Goal: Information Seeking & Learning: Learn about a topic

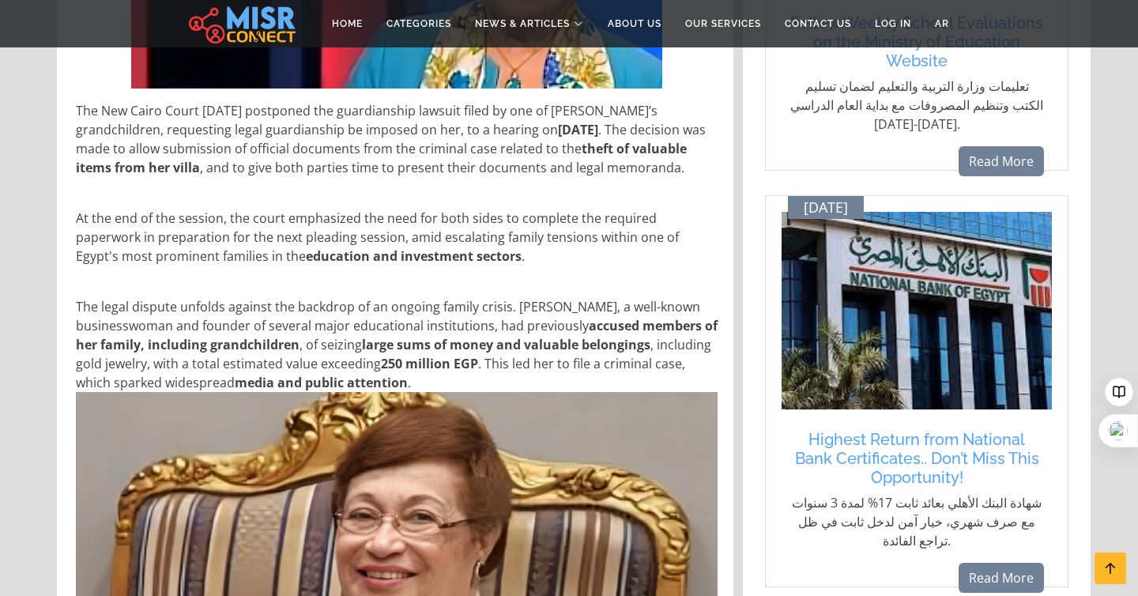
scroll to position [609, 0]
click at [264, 163] on p "The New Cairo Court [DATE] postponed the guardianship lawsuit filed by one of […" at bounding box center [397, 138] width 642 height 76
click at [264, 176] on p "The New Cairo Court [DATE] postponed the guardianship lawsuit filed by one of […" at bounding box center [397, 138] width 642 height 76
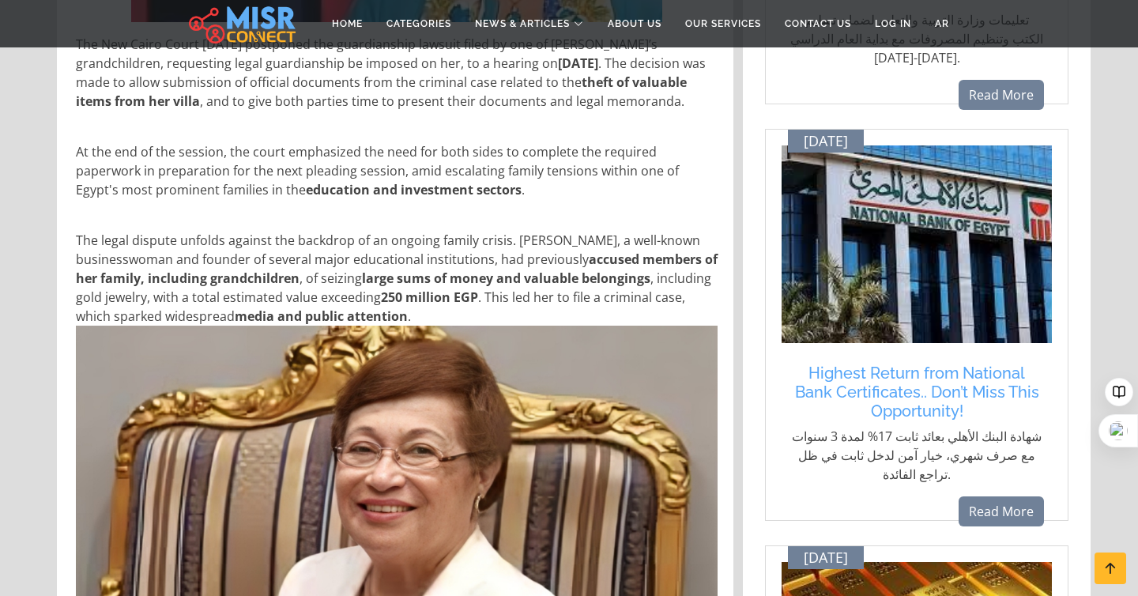
scroll to position [679, 0]
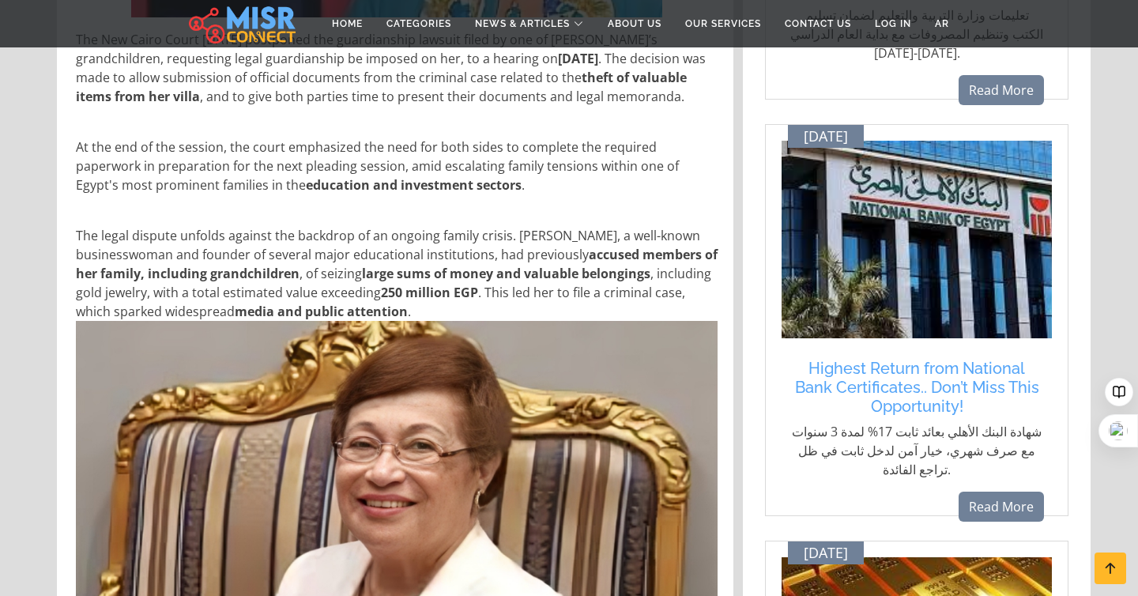
click at [264, 186] on p "At the end of the session, the court emphasized the need for both sides to comp…" at bounding box center [397, 166] width 642 height 57
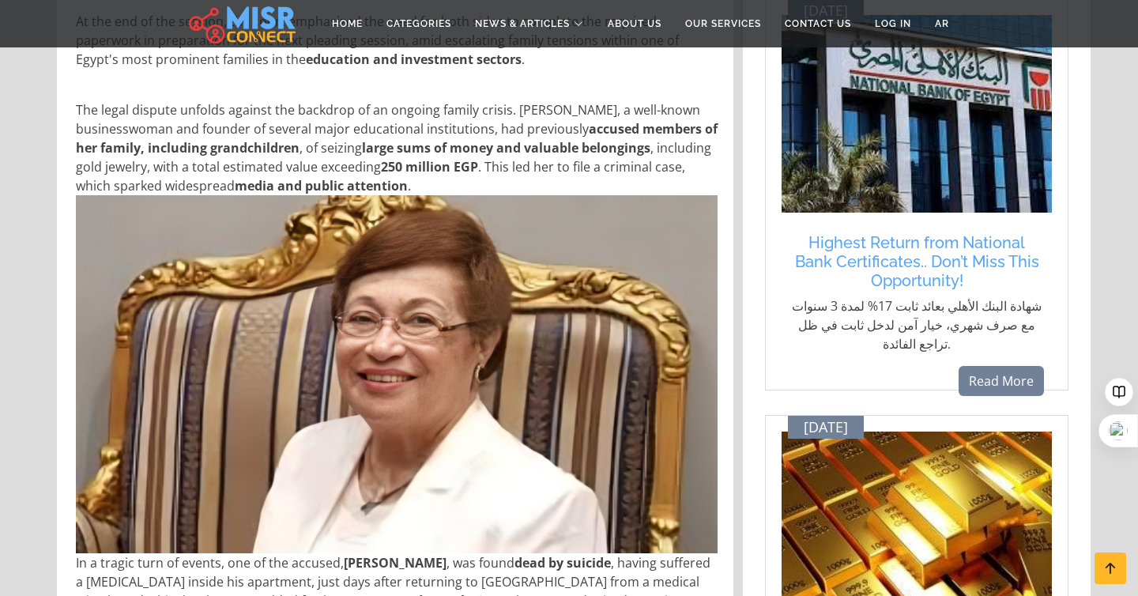
scroll to position [811, 0]
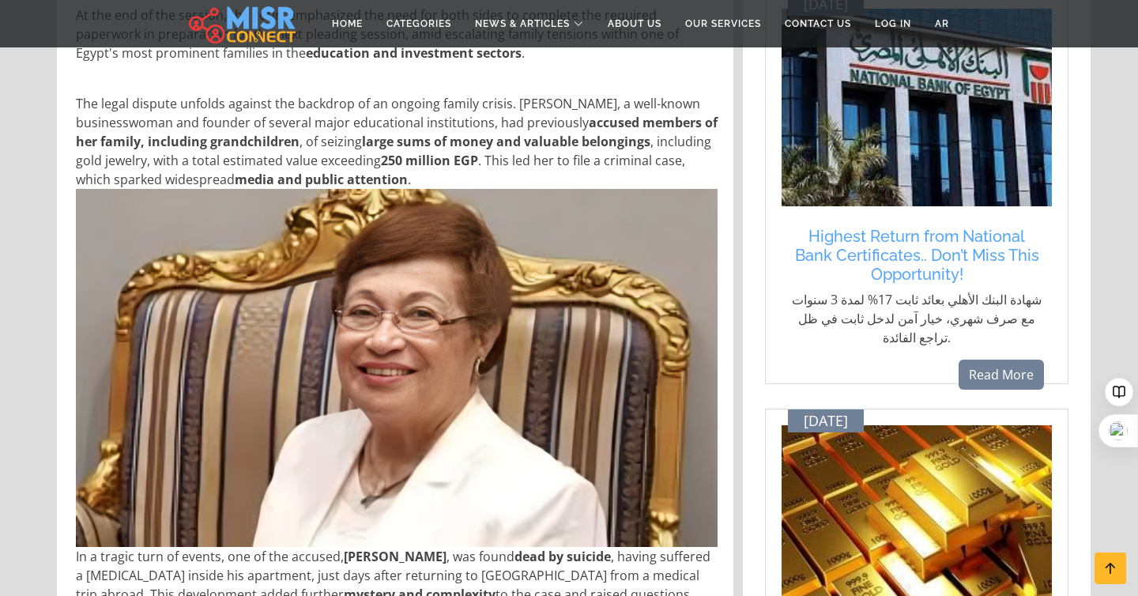
click at [264, 186] on p "The legal dispute unfolds against the backdrop of an ongoing family crisis. [PE…" at bounding box center [397, 359] width 642 height 530
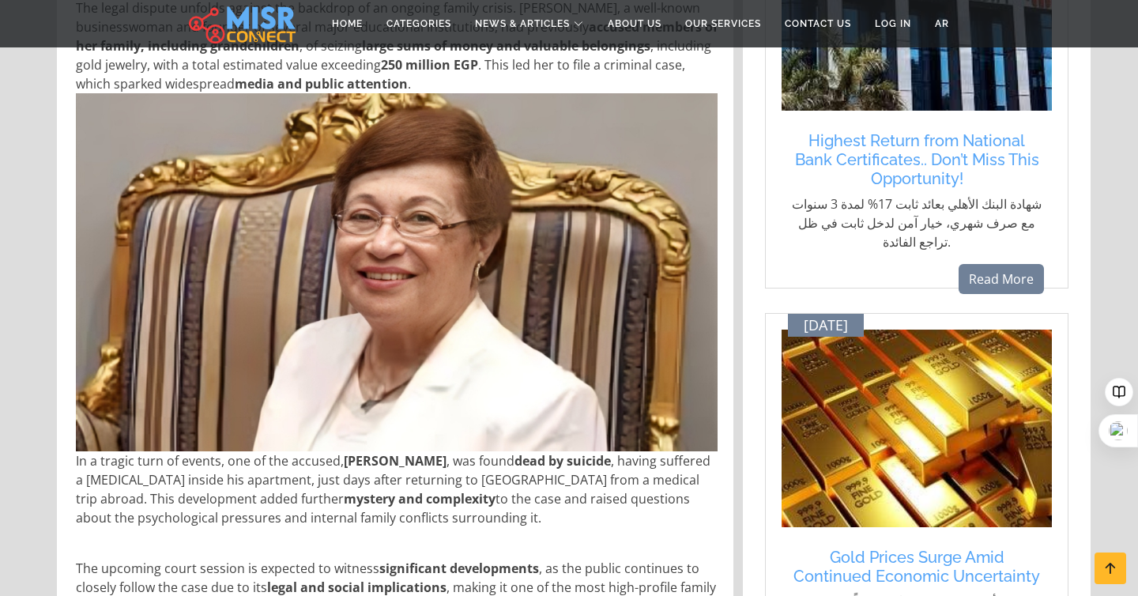
scroll to position [913, 0]
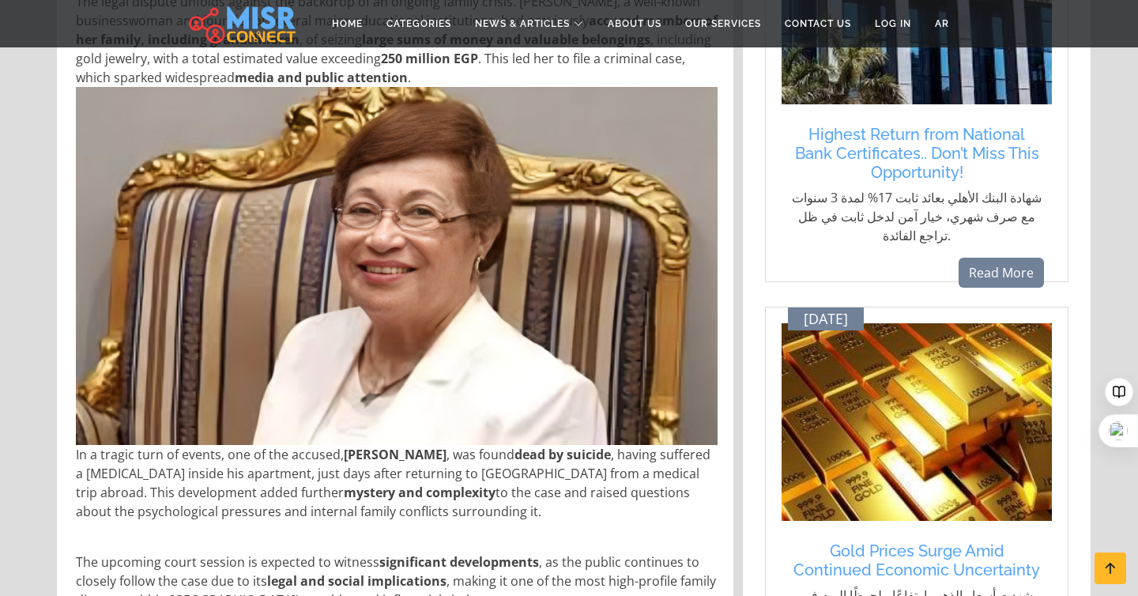
click at [290, 242] on img at bounding box center [397, 266] width 642 height 359
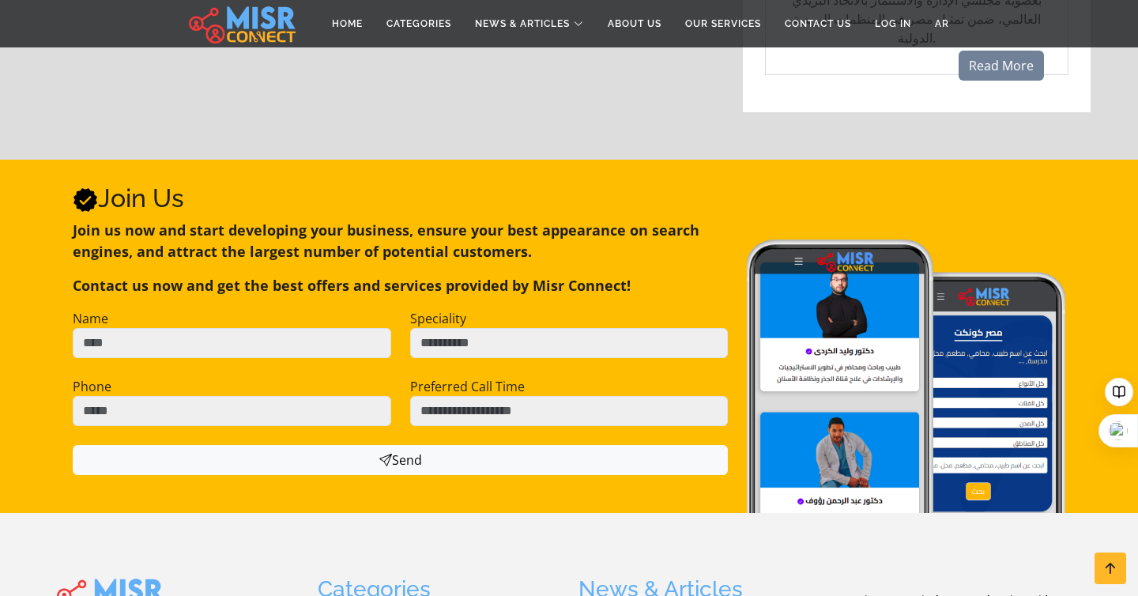
scroll to position [2175, 0]
